Goal: Task Accomplishment & Management: Use online tool/utility

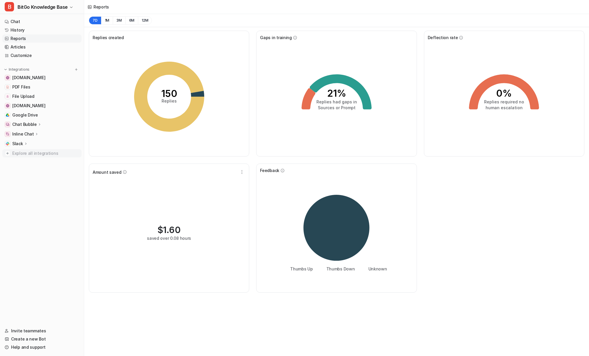
click at [36, 155] on span "Explore all integrations" at bounding box center [45, 153] width 67 height 9
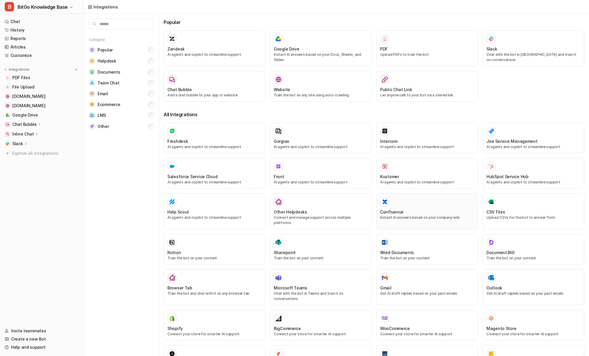
click at [427, 206] on div at bounding box center [427, 201] width 94 height 9
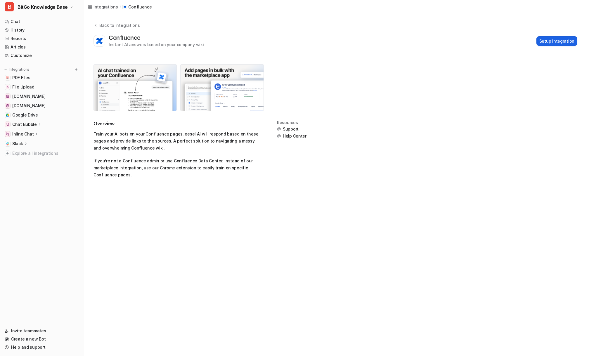
click at [550, 41] on button "Setup Integration" at bounding box center [556, 41] width 41 height 10
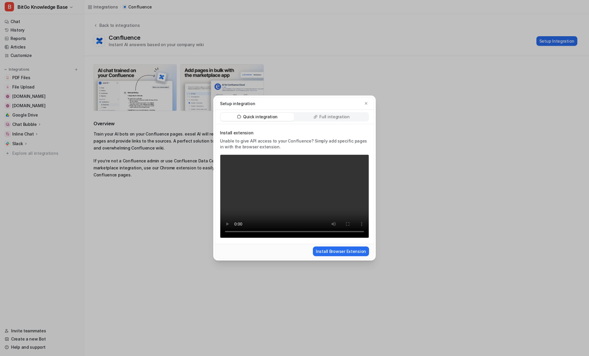
click at [336, 115] on p "Full integration" at bounding box center [334, 117] width 30 height 6
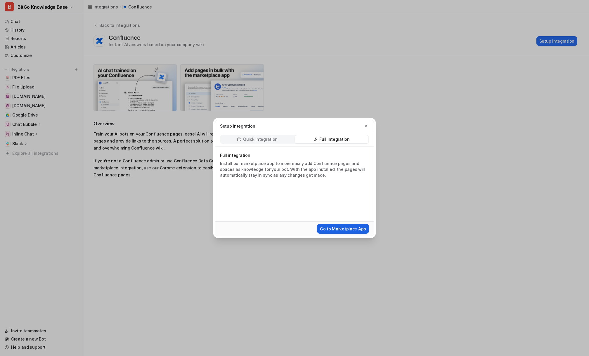
click at [344, 229] on button "Go to Marketplace App" at bounding box center [343, 229] width 52 height 10
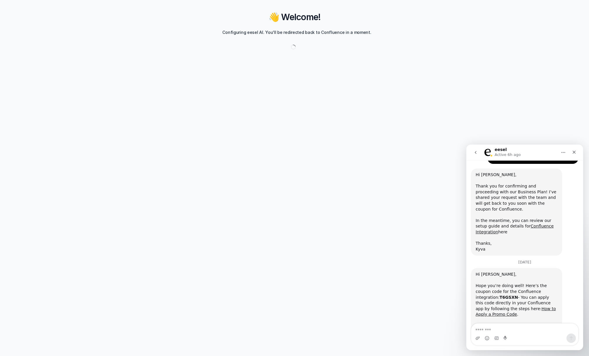
scroll to position [591, 0]
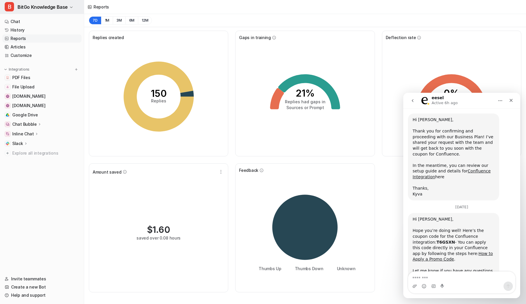
scroll to position [591, 0]
click at [30, 172] on nav "Chat History Reports Articles Customize Integrations PDF Files File Upload deve…" at bounding box center [42, 142] width 84 height 255
click at [36, 154] on span "Explore all integrations" at bounding box center [45, 153] width 67 height 9
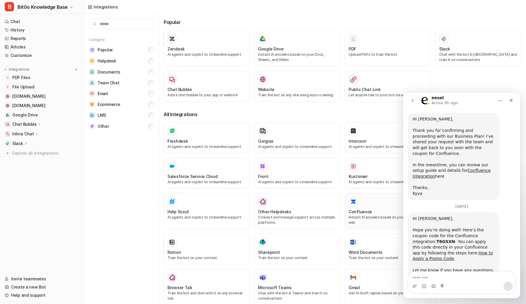
click at [355, 206] on div at bounding box center [352, 201] width 9 height 9
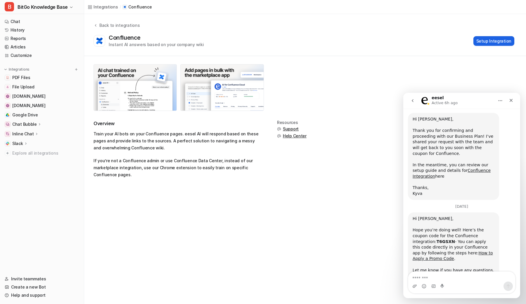
click at [487, 43] on button "Setup Integration" at bounding box center [493, 41] width 41 height 10
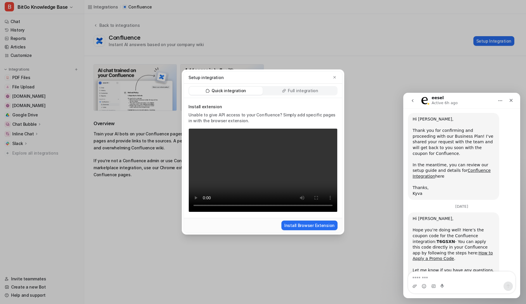
click at [316, 85] on div "Quick integration Full integration" at bounding box center [263, 91] width 158 height 14
click at [312, 89] on p "Full integration" at bounding box center [303, 91] width 30 height 6
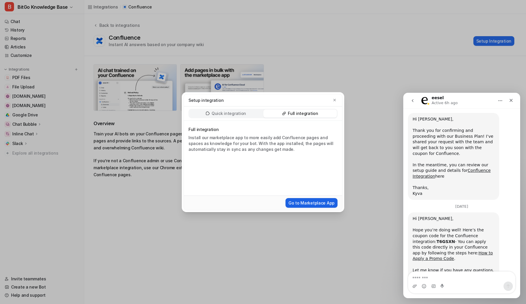
click at [314, 203] on button "Go to Marketplace App" at bounding box center [311, 203] width 52 height 10
click at [305, 179] on div "Full integration Install our marketplace app to more easily add Confluence page…" at bounding box center [263, 158] width 158 height 75
click at [447, 251] on link "How to Apply a Promo Code" at bounding box center [452, 256] width 80 height 11
click at [271, 19] on div "Setup integration Quick integration Full integration Full integration Install o…" at bounding box center [263, 152] width 172 height 304
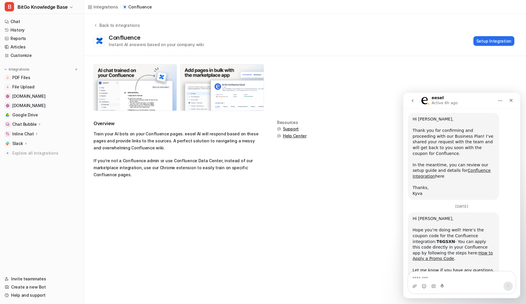
click at [272, 40] on div "Confluence Instant AI answers based on your company wiki Setup Integration" at bounding box center [303, 40] width 421 height 13
click at [57, 190] on nav "Chat History Reports Articles Customize Integrations PDF Files File Upload deve…" at bounding box center [42, 142] width 84 height 255
click at [239, 10] on div "Integrations / Confluence" at bounding box center [305, 7] width 442 height 14
click at [179, 32] on div "Back to integrations Confluence Instant AI answers based on your company wiki S…" at bounding box center [305, 34] width 442 height 25
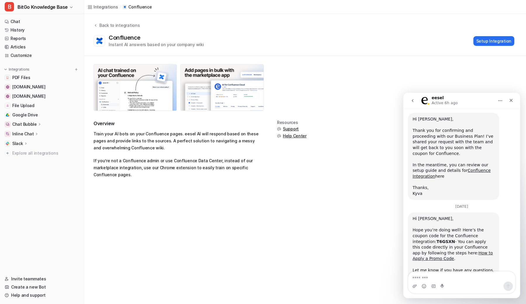
click at [286, 88] on div at bounding box center [221, 87] width 257 height 47
click at [284, 88] on div at bounding box center [221, 87] width 257 height 47
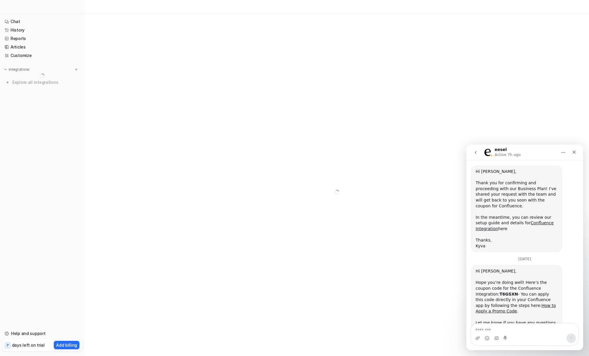
scroll to position [591, 0]
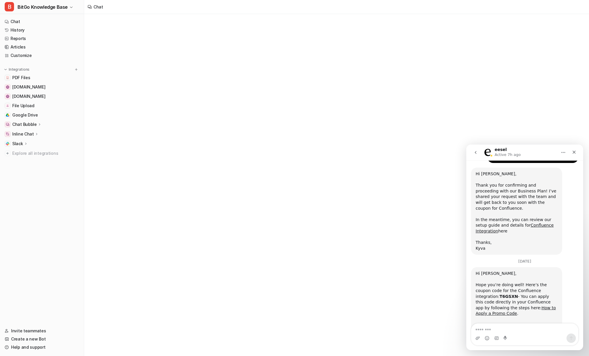
scroll to position [591, 0]
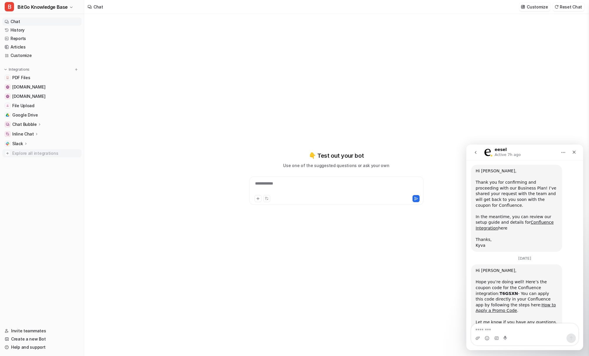
type textarea "**********"
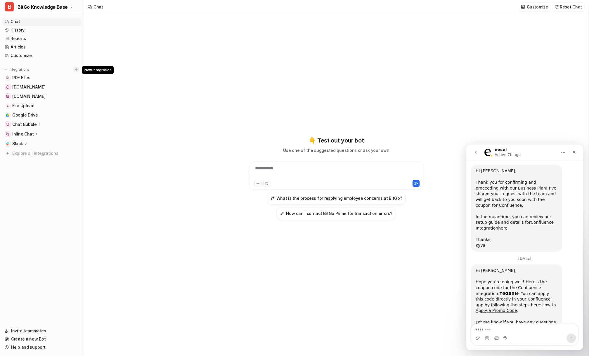
click at [75, 69] on img at bounding box center [76, 69] width 4 height 4
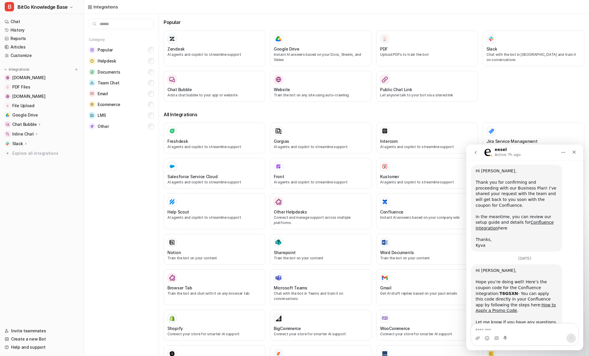
click at [43, 197] on nav "Chat History Reports Articles Customize Integrations www.bitgo.com PDF Files de…" at bounding box center [42, 168] width 84 height 307
click at [511, 327] on textarea "Message…" at bounding box center [524, 329] width 107 height 10
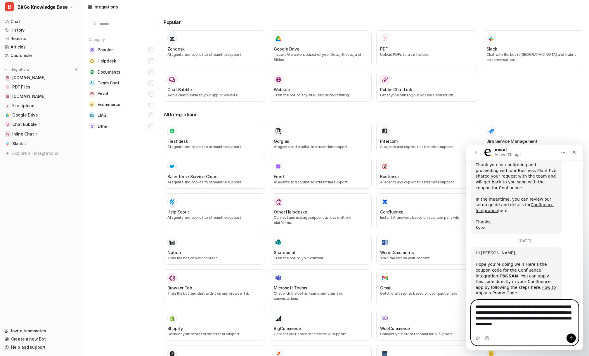
scroll to position [614, 0]
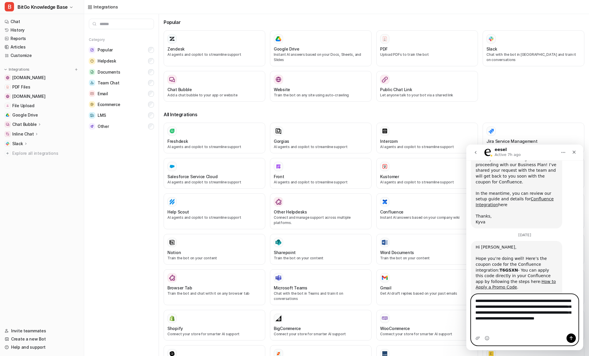
type textarea "**********"
click at [570, 338] on icon "Send a message…" at bounding box center [571, 338] width 5 height 5
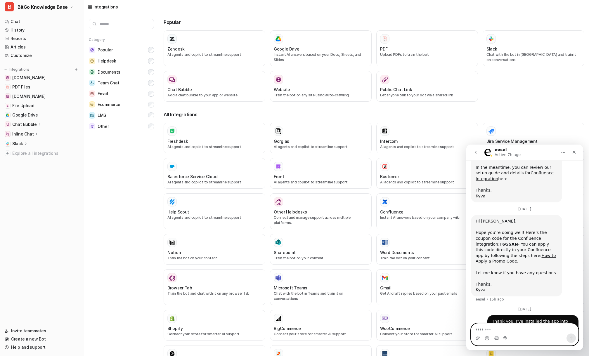
scroll to position [645, 0]
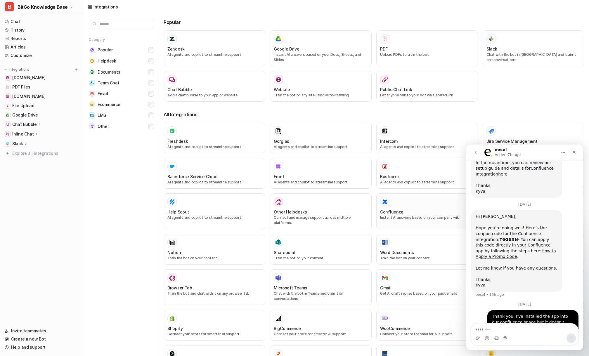
click at [395, 218] on p "Instant AI answers based on your company wiki" at bounding box center [427, 217] width 94 height 5
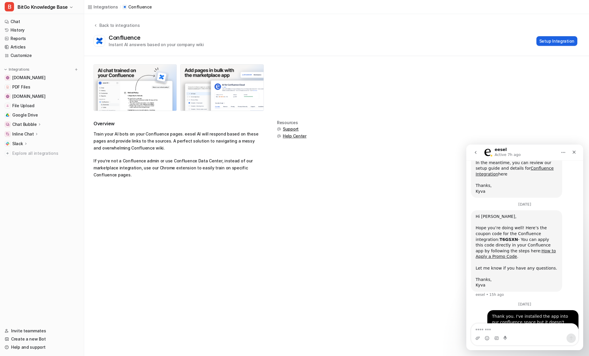
click at [546, 41] on button "Setup Integration" at bounding box center [556, 41] width 41 height 10
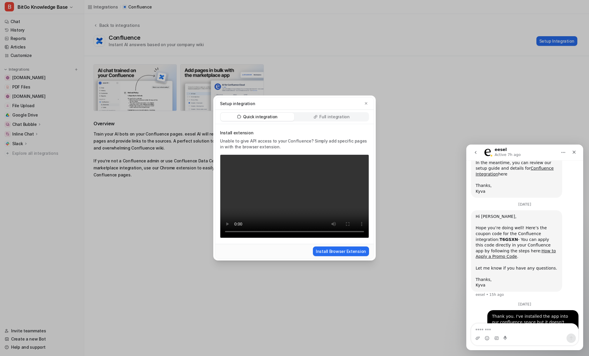
click at [338, 118] on p "Full integration" at bounding box center [334, 117] width 30 height 6
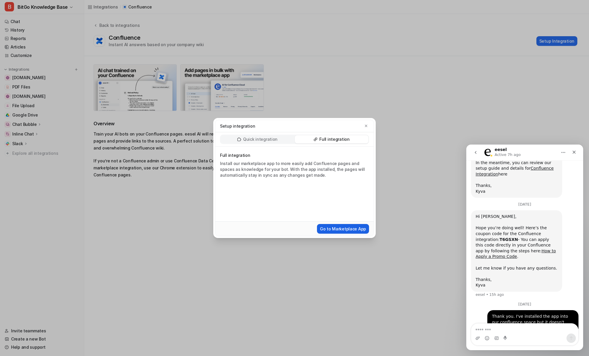
click at [335, 229] on button "Go to Marketplace App" at bounding box center [343, 229] width 52 height 10
drag, startPoint x: 475, startPoint y: 211, endPoint x: 492, endPoint y: 211, distance: 16.4
click at [499, 237] on b "T6GSXN" at bounding box center [508, 239] width 18 height 5
copy b "T6GSXN"
click at [235, 41] on div "Setup integration Quick integration Full integration Full integration Install o…" at bounding box center [295, 178] width 172 height 356
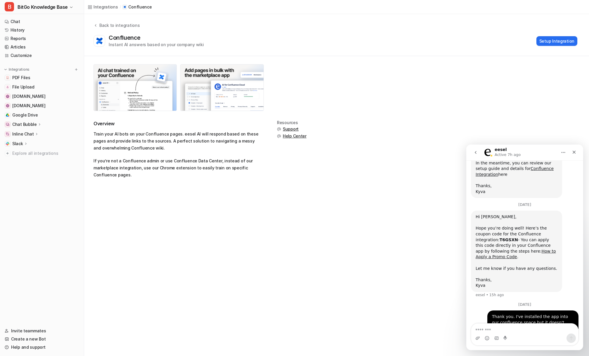
scroll to position [645, 0]
